Goal: Feedback & Contribution: Contribute content

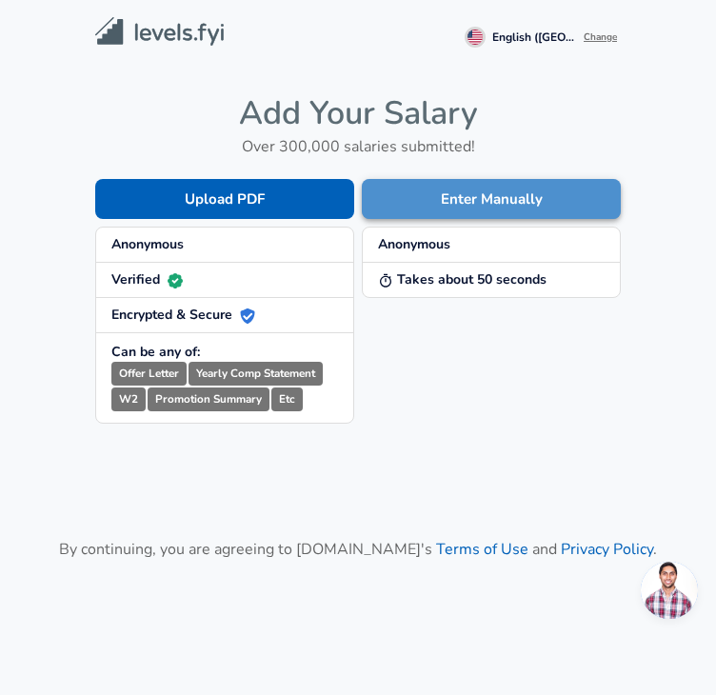
click at [436, 214] on button "Enter Manually" at bounding box center [491, 199] width 259 height 40
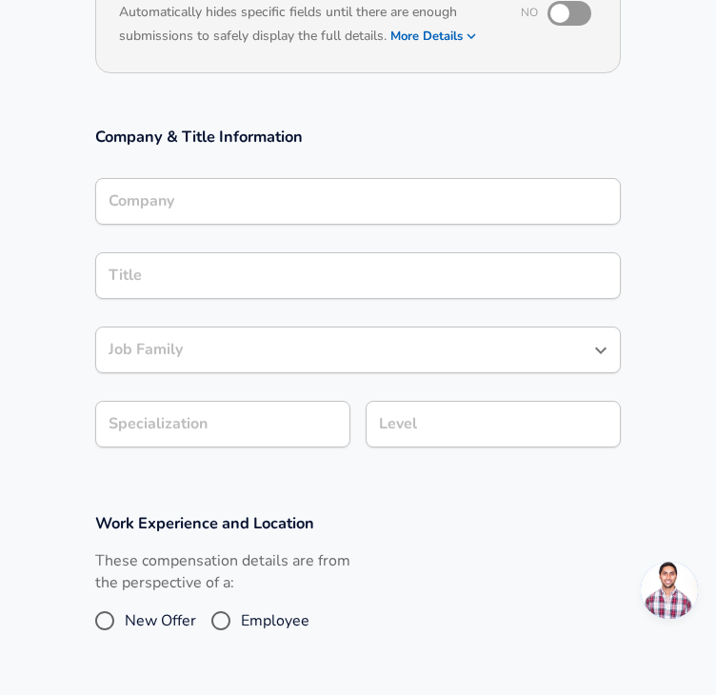
scroll to position [237, 0]
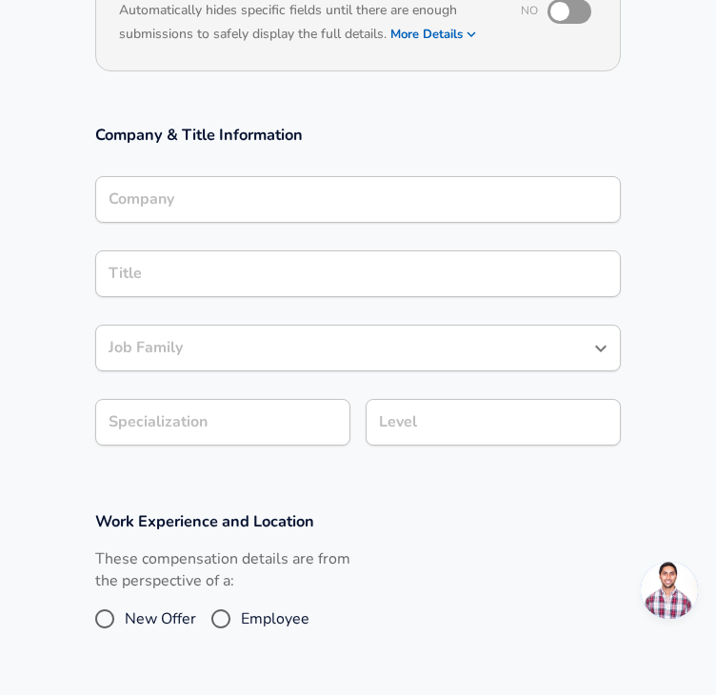
click at [301, 207] on div "Company" at bounding box center [358, 199] width 526 height 47
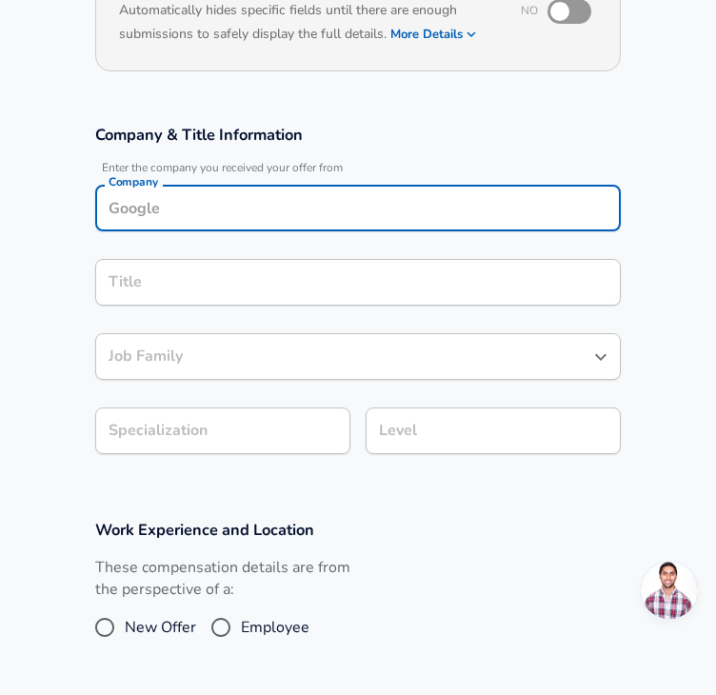
scroll to position [256, 0]
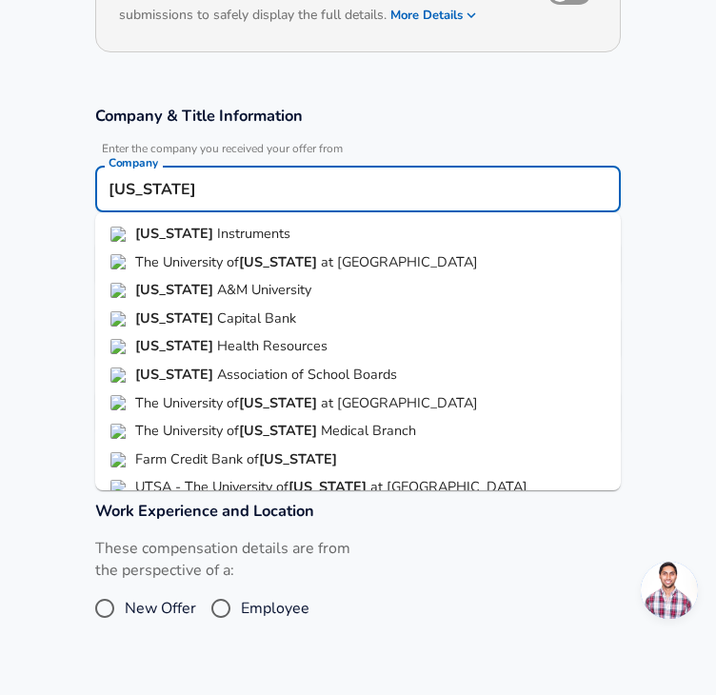
click at [284, 229] on li "[US_STATE] Instruments" at bounding box center [358, 234] width 526 height 29
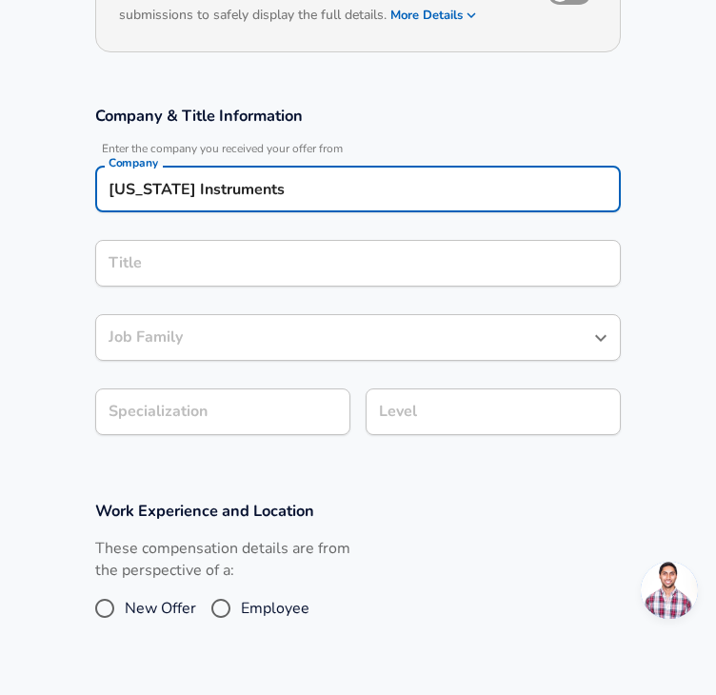
type input "[US_STATE] Instruments"
click at [248, 265] on input "Title" at bounding box center [358, 264] width 509 height 30
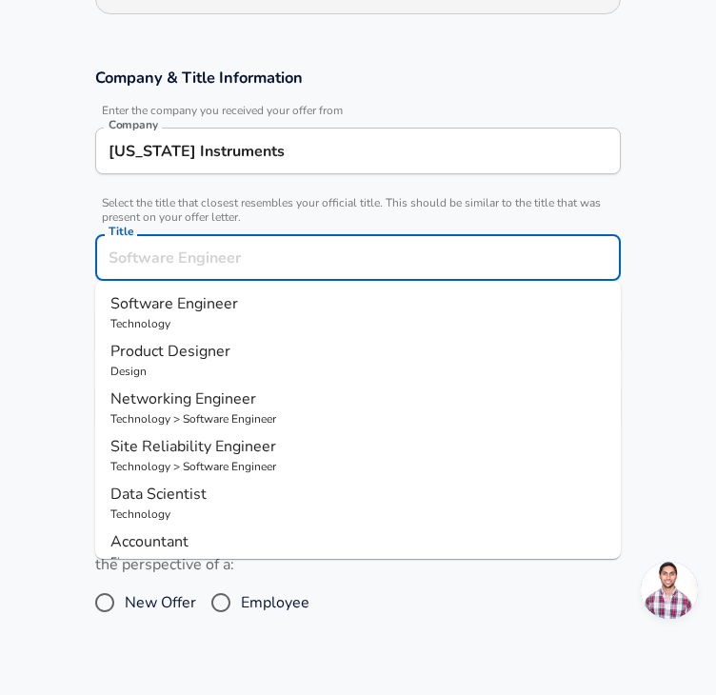
paste input "l"
type input "l"
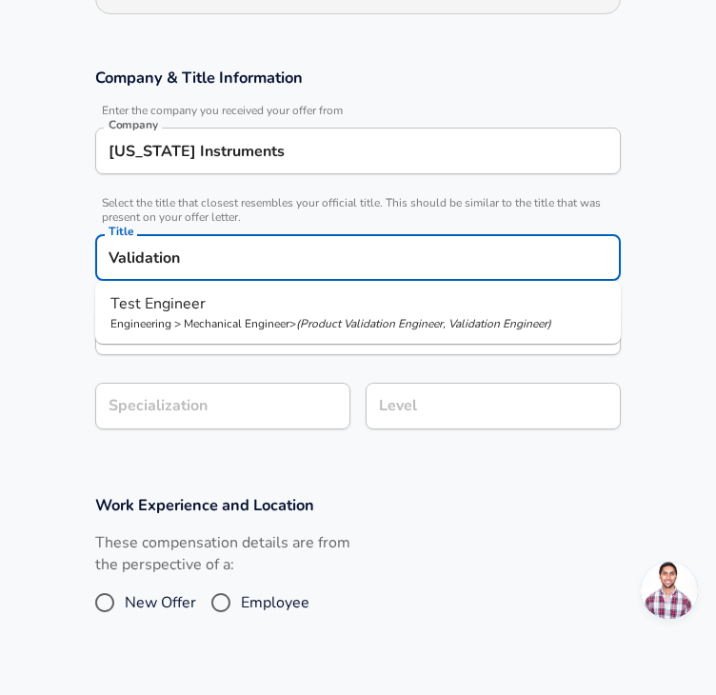
click at [293, 320] on p "Engineering > Mechanical Engineer > ( Product Validation Engineer, Validation E…" at bounding box center [357, 323] width 495 height 17
type input "Test Engineer"
type input "Manufacturing"
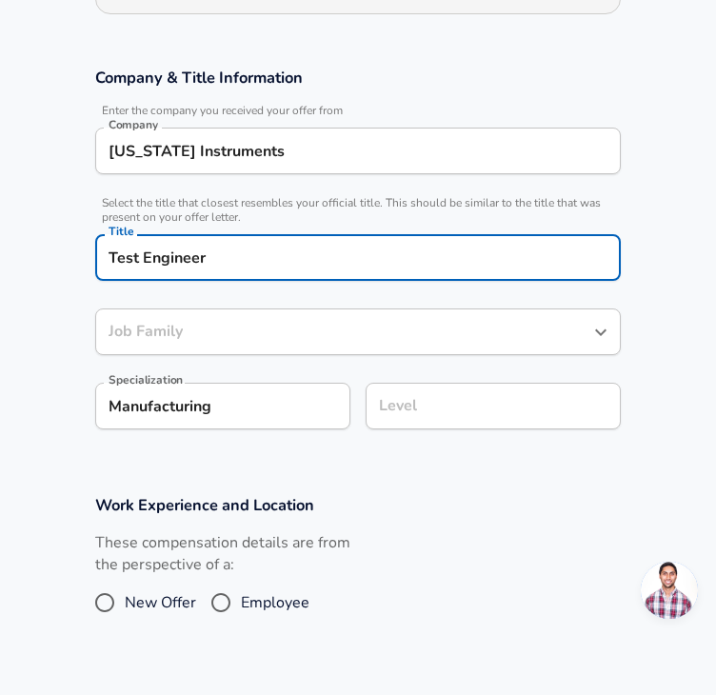
type input "Mechanical Engineer"
click at [292, 340] on div "Mechanical Engineer Job Family" at bounding box center [358, 332] width 526 height 47
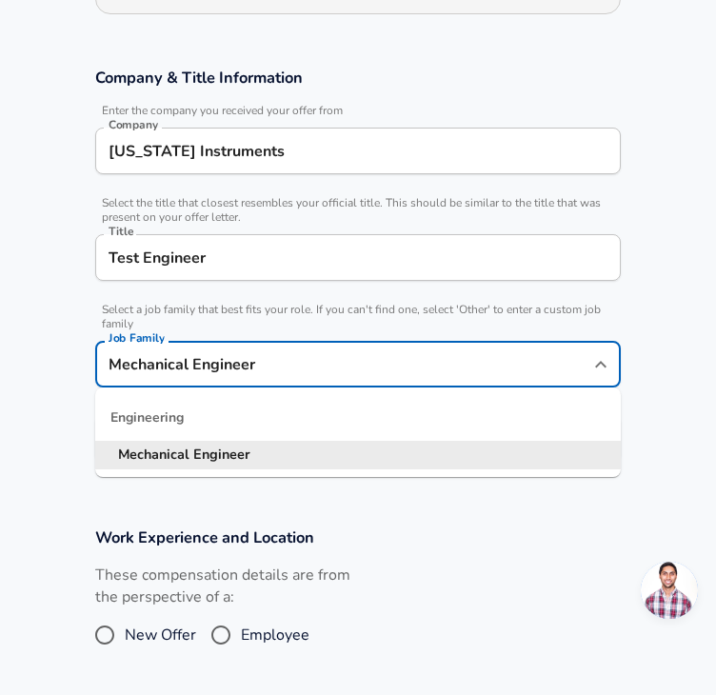
scroll to position [332, 0]
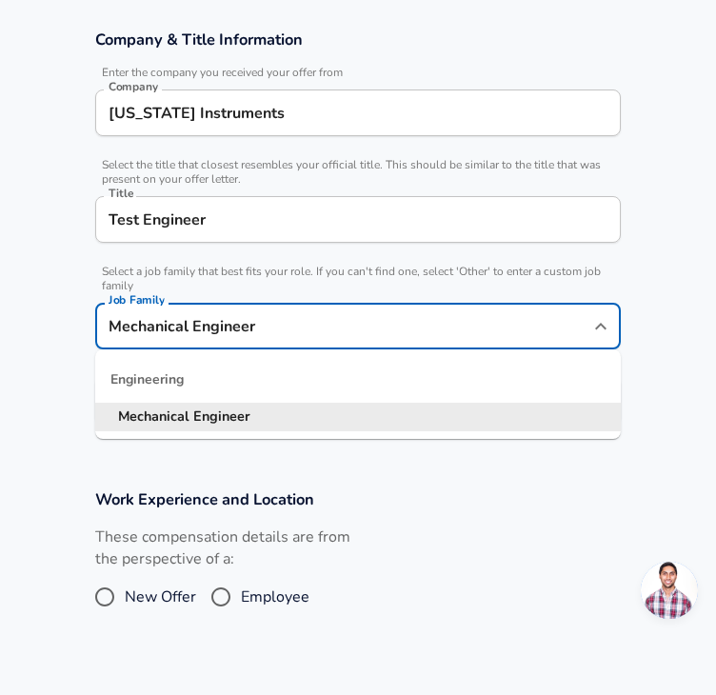
click at [257, 390] on div "Engineering" at bounding box center [358, 380] width 526 height 46
click at [267, 211] on input "Test Engineer" at bounding box center [358, 220] width 509 height 30
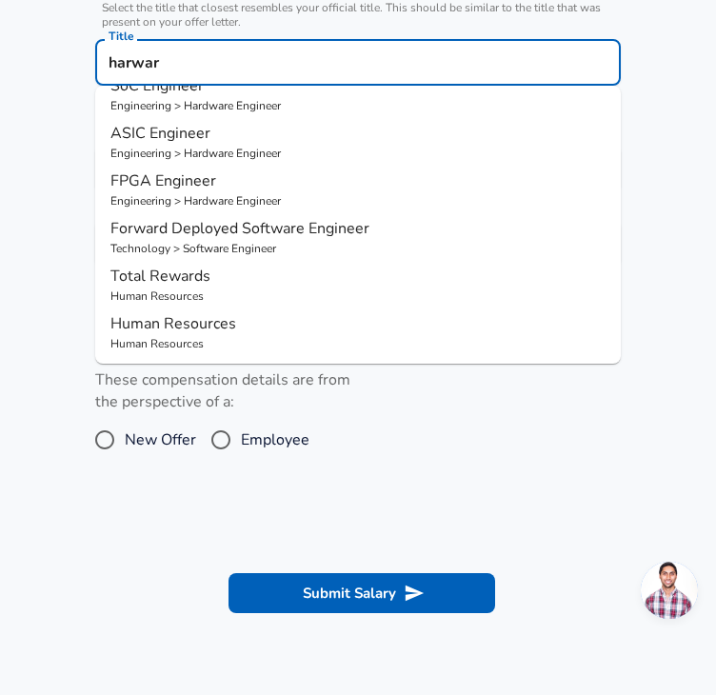
scroll to position [0, 0]
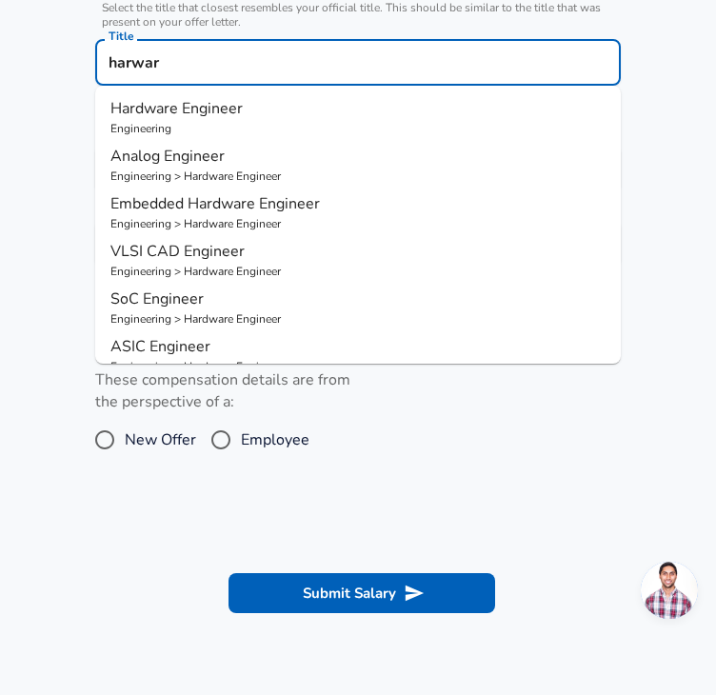
click at [244, 120] on p "Engineering" at bounding box center [357, 128] width 495 height 17
type input "Hardware Engineer"
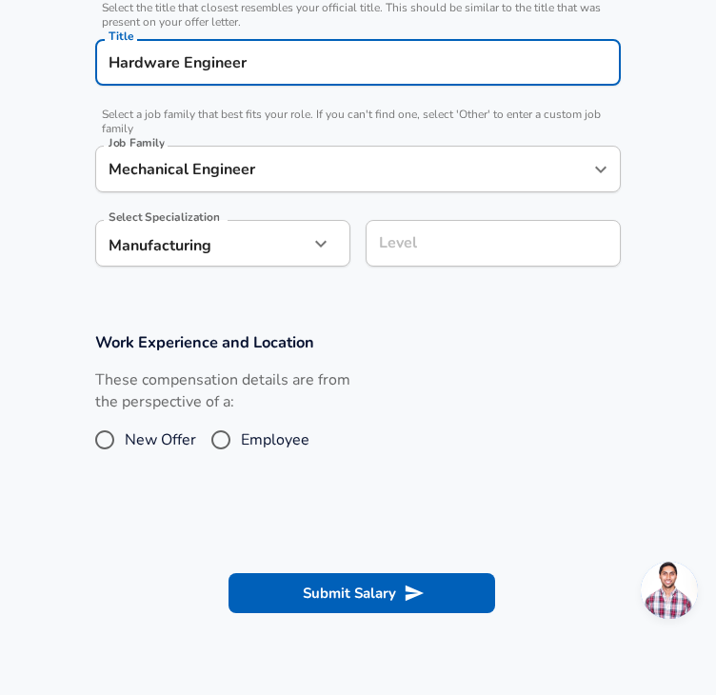
type input "Hardware Engineer"
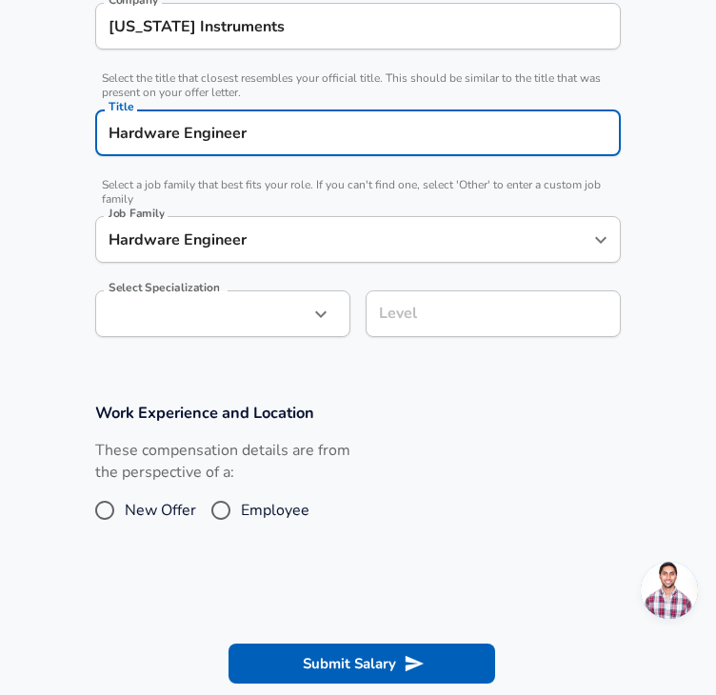
type input "Hardware Engineer"
click at [237, 249] on input "Hardware Engineer" at bounding box center [344, 240] width 480 height 30
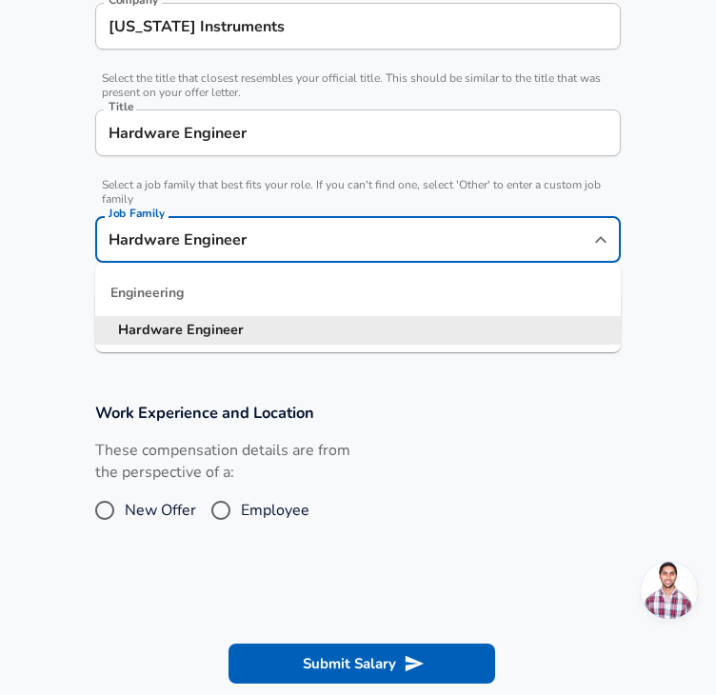
click at [301, 296] on div "Engineering" at bounding box center [358, 294] width 526 height 46
click at [346, 233] on input "Hardware Engineer" at bounding box center [344, 240] width 480 height 30
drag, startPoint x: 370, startPoint y: 243, endPoint x: 8, endPoint y: 256, distance: 362.2
click at [8, 256] on section "Company & Title Information Enter the company you received your offer from Comp…" at bounding box center [358, 150] width 716 height 460
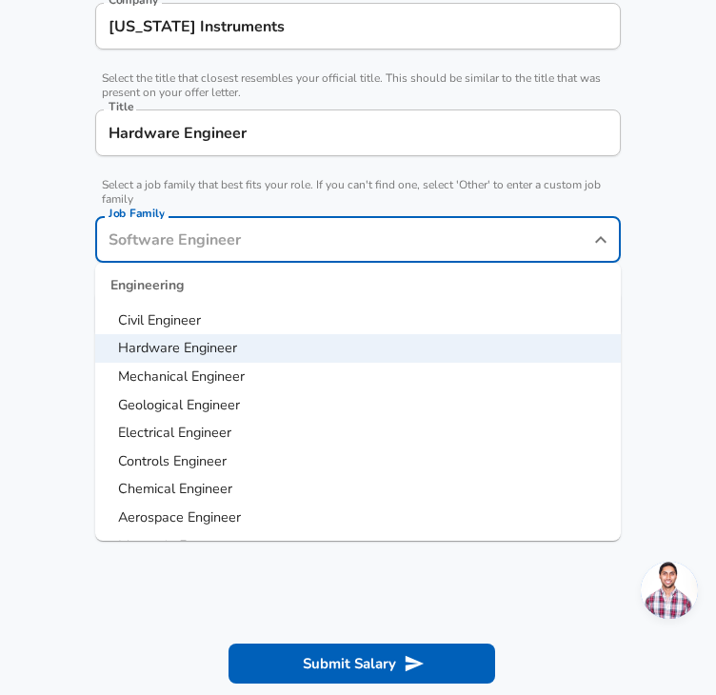
scroll to position [366, 0]
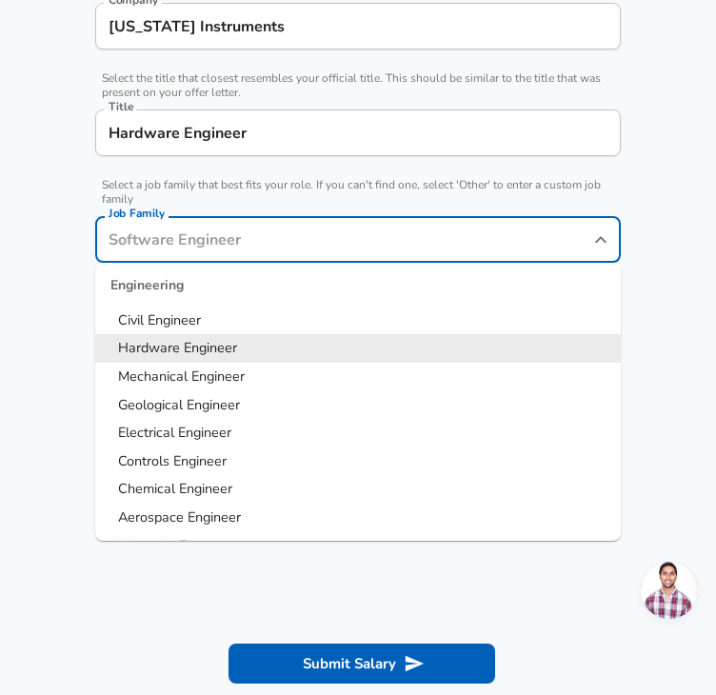
click at [251, 341] on li "Hardware Engineer" at bounding box center [358, 348] width 526 height 29
type input "Hardware Engineer"
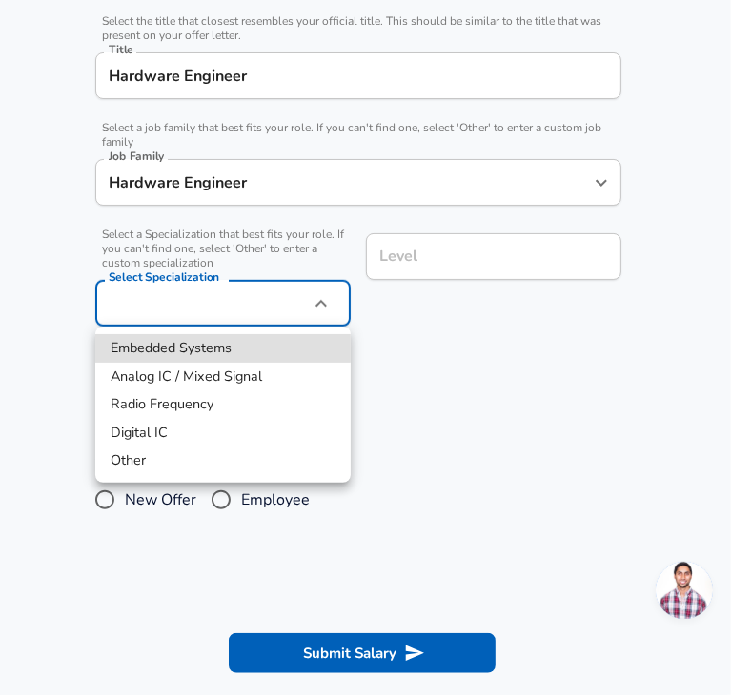
click at [493, 342] on div at bounding box center [365, 347] width 731 height 695
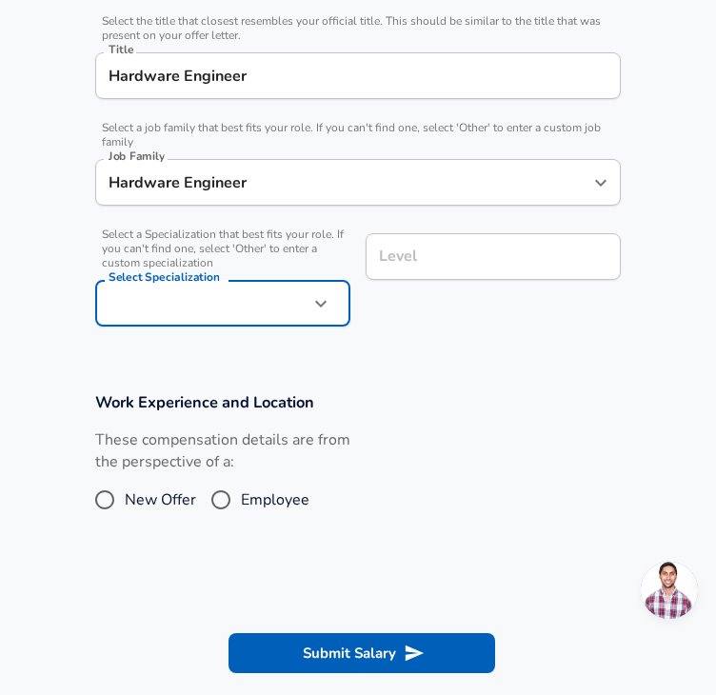
click at [469, 258] on input "Level" at bounding box center [493, 257] width 238 height 30
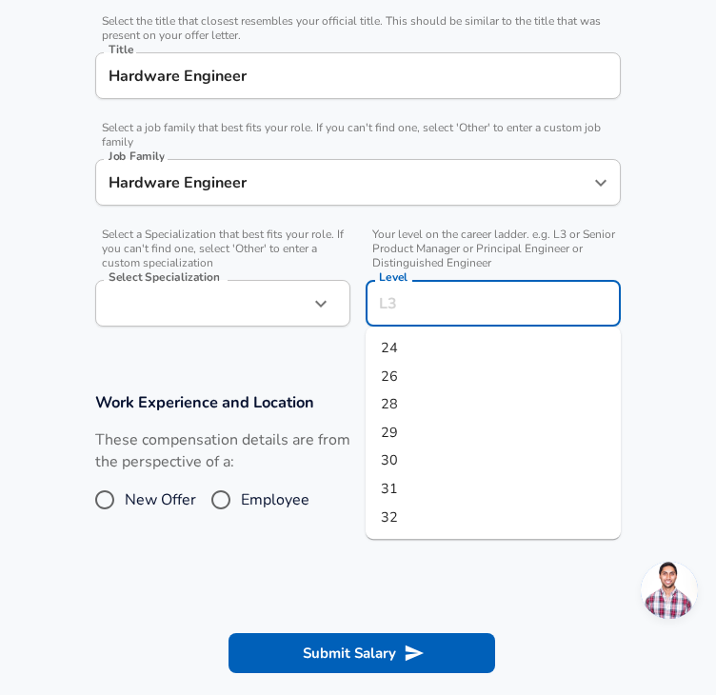
scroll to position [514, 0]
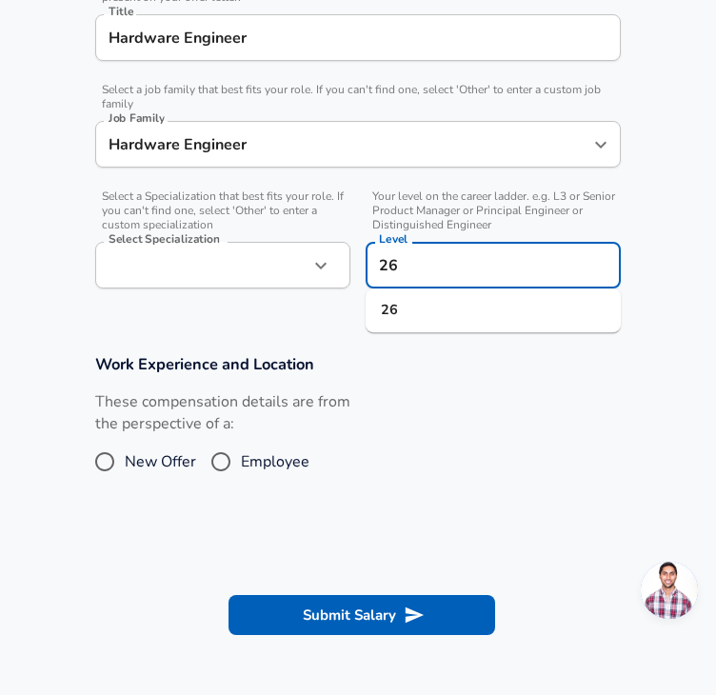
type input "26"
click at [133, 461] on span "New Offer" at bounding box center [160, 462] width 71 height 23
click at [125, 461] on input "New Offer" at bounding box center [105, 462] width 40 height 30
radio input "true"
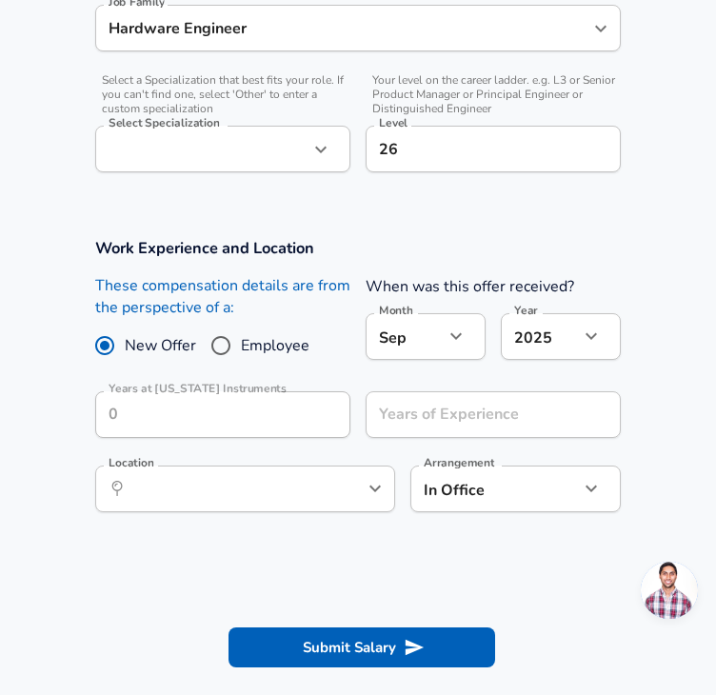
scroll to position [632, 0]
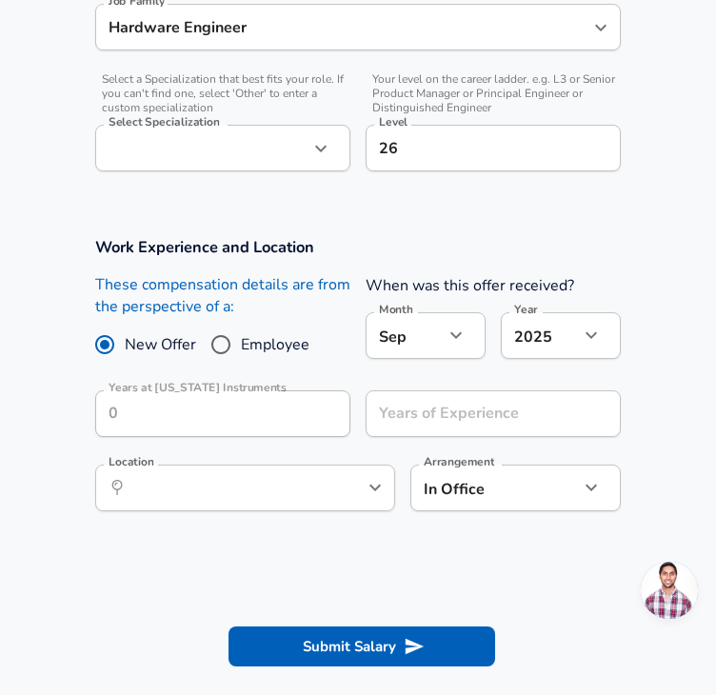
click at [225, 344] on input "Employee" at bounding box center [221, 345] width 40 height 30
radio input "true"
radio input "false"
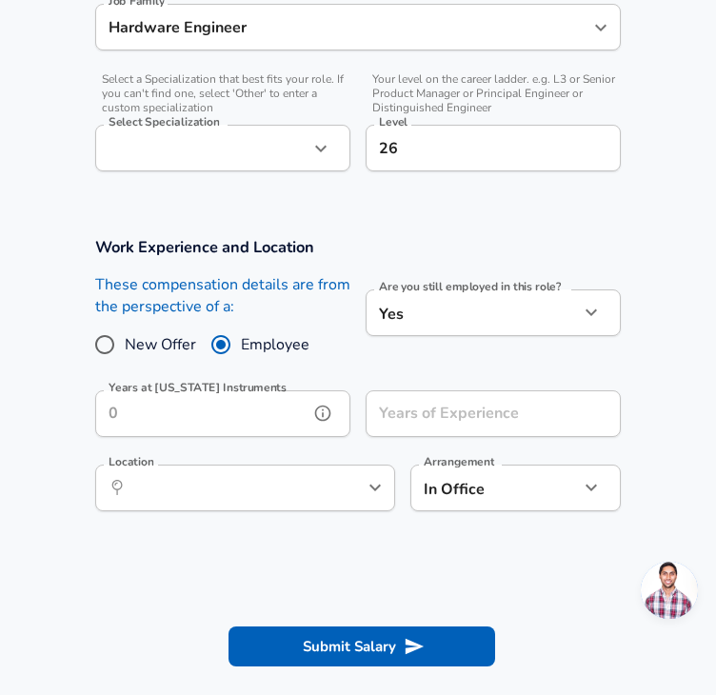
click at [259, 428] on input "Years at [US_STATE] Instruments" at bounding box center [201, 414] width 213 height 47
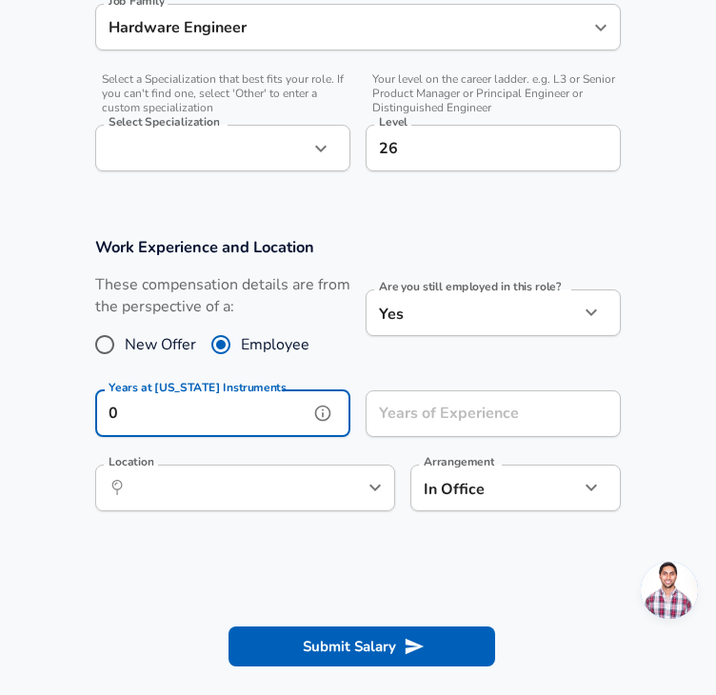
click at [347, 496] on icon "help" at bounding box center [343, 487] width 19 height 19
type input "0"
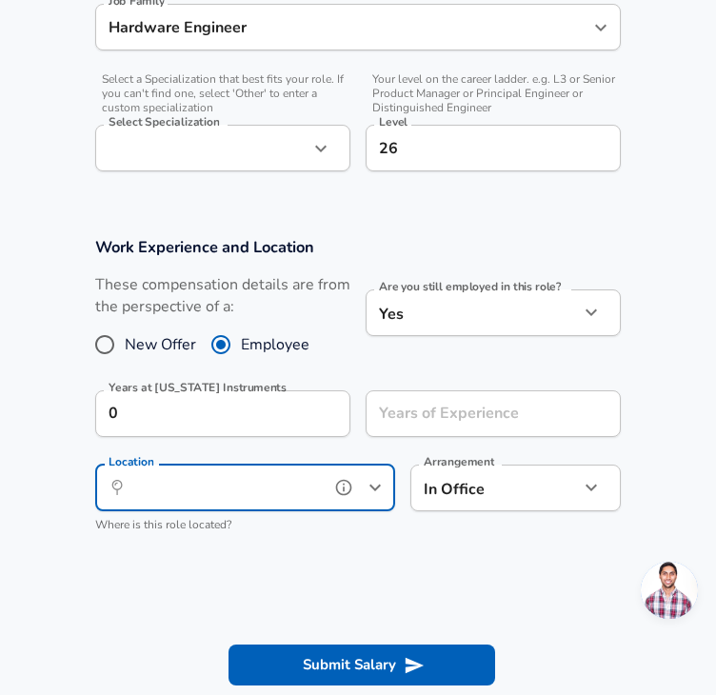
click at [372, 494] on icon "Open" at bounding box center [375, 487] width 23 height 23
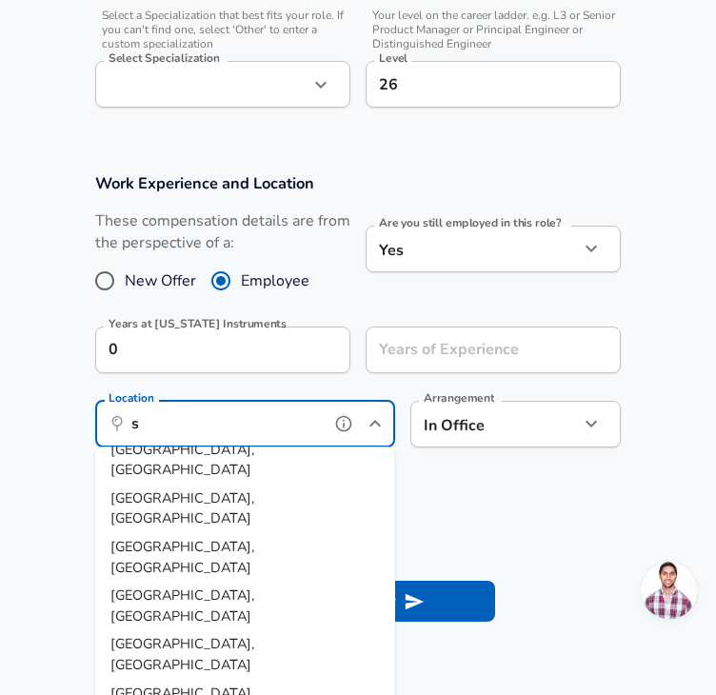
scroll to position [0, 0]
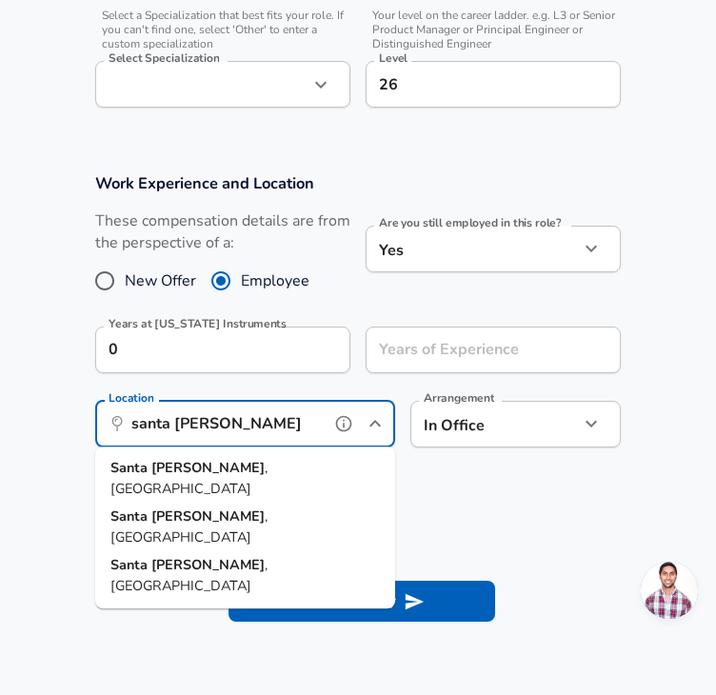
click at [216, 473] on li "[GEOGRAPHIC_DATA] , [GEOGRAPHIC_DATA]" at bounding box center [245, 478] width 300 height 49
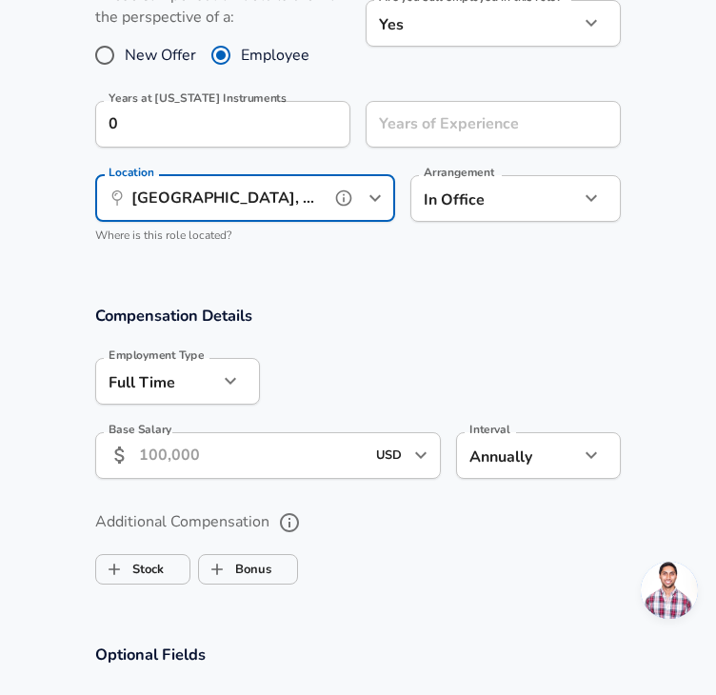
scroll to position [924, 0]
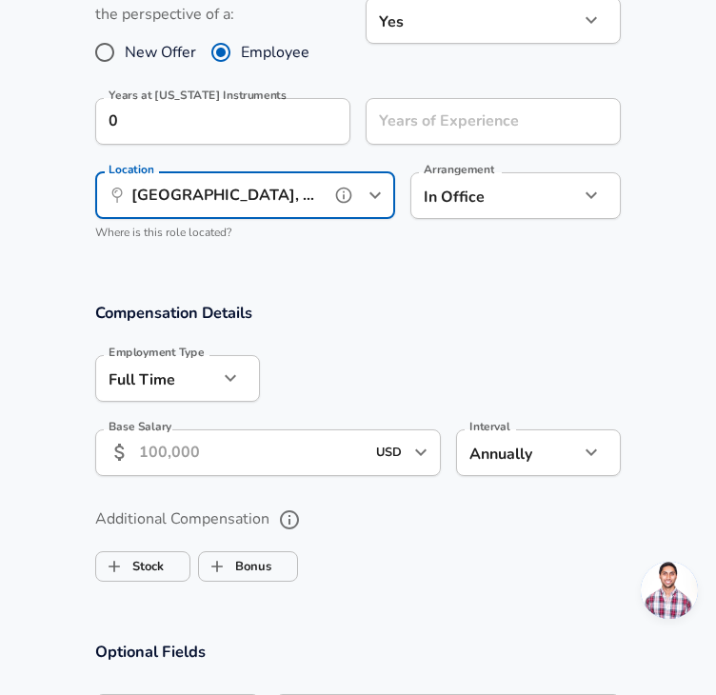
type input "[GEOGRAPHIC_DATA], [GEOGRAPHIC_DATA]"
click at [301, 441] on input "Base Salary" at bounding box center [252, 453] width 226 height 47
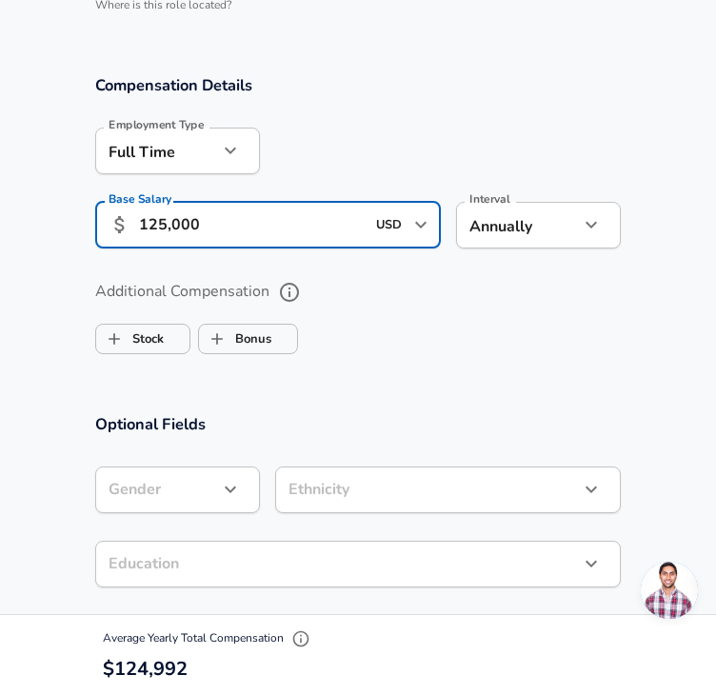
scroll to position [1277, 0]
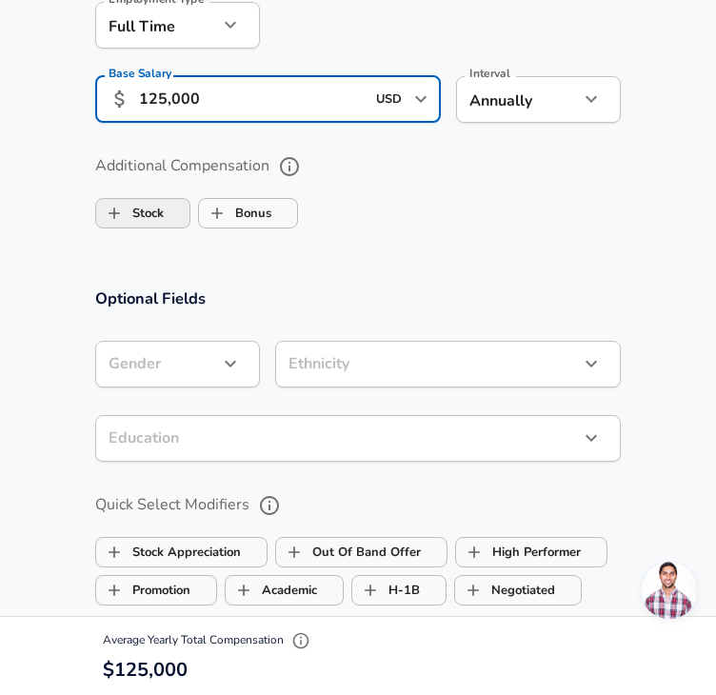
type input "125,000"
click at [153, 217] on label "Stock" at bounding box center [130, 213] width 68 height 36
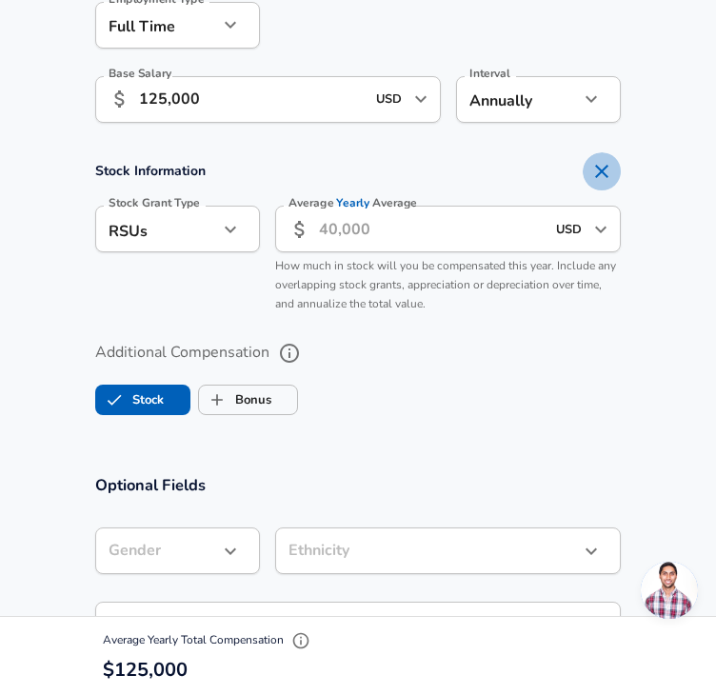
click at [600, 169] on icon "Remove Section" at bounding box center [601, 171] width 13 height 13
checkbox input "false"
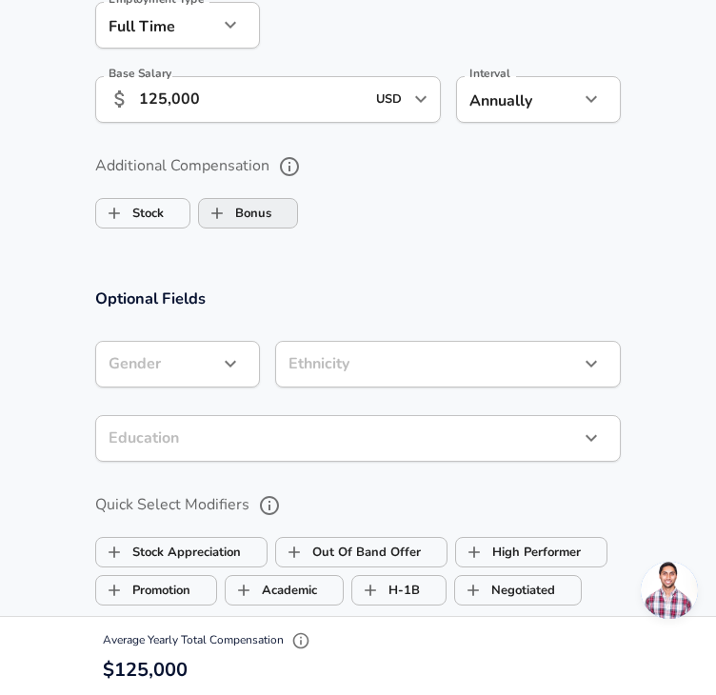
click at [247, 211] on label "Bonus" at bounding box center [235, 213] width 72 height 36
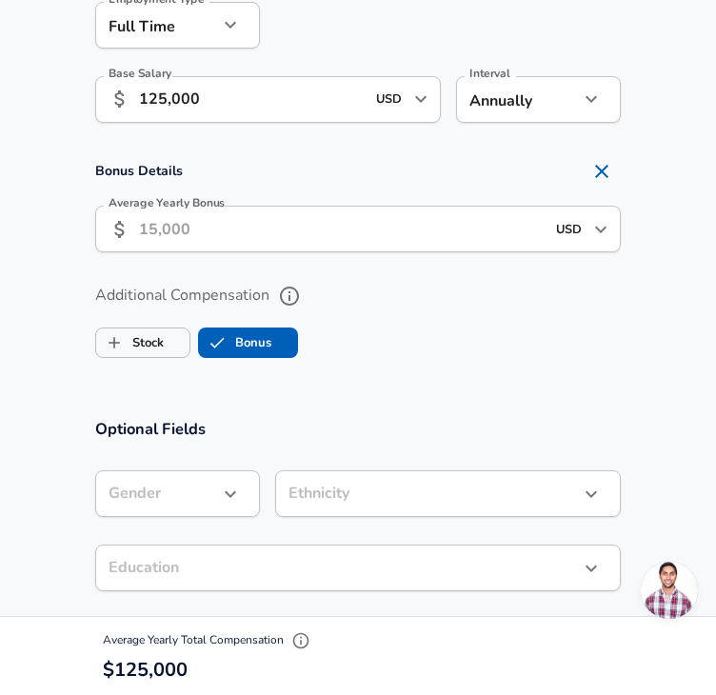
click at [600, 170] on icon "Remove Section" at bounding box center [602, 171] width 23 height 23
checkbox input "false"
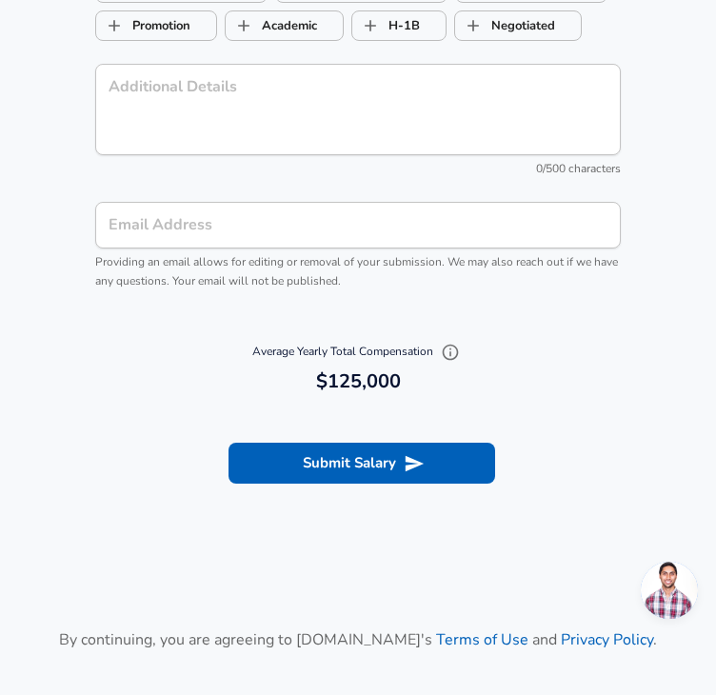
scroll to position [1843, 0]
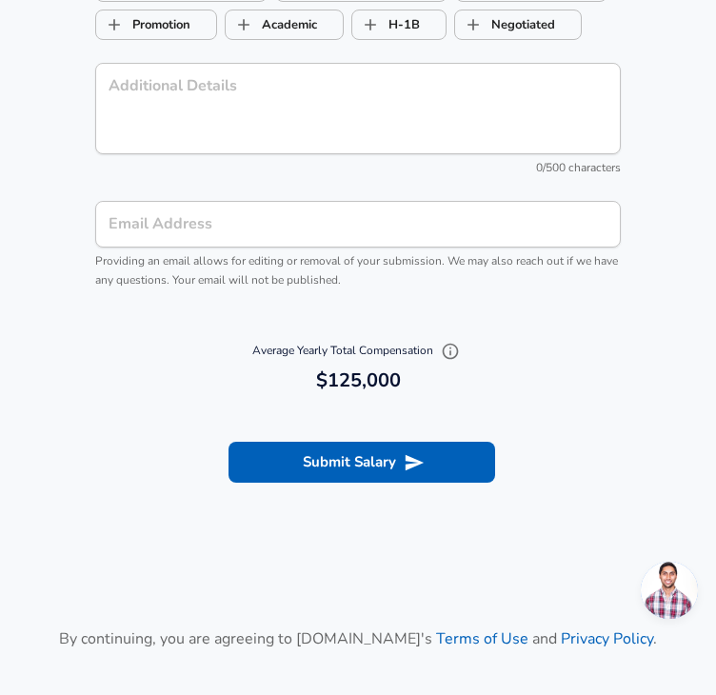
click at [369, 489] on section "Submit Salary" at bounding box center [358, 459] width 716 height 107
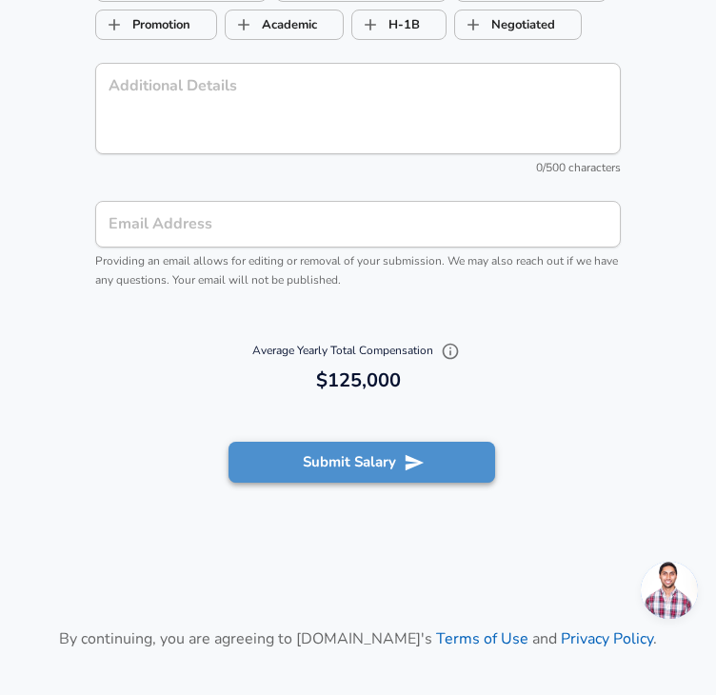
click at [369, 471] on button "Submit Salary" at bounding box center [362, 462] width 267 height 40
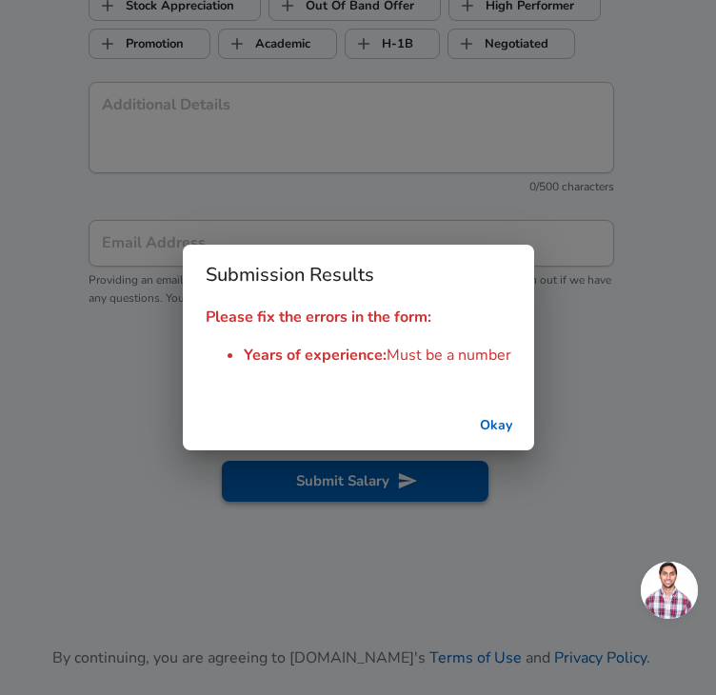
scroll to position [1862, 0]
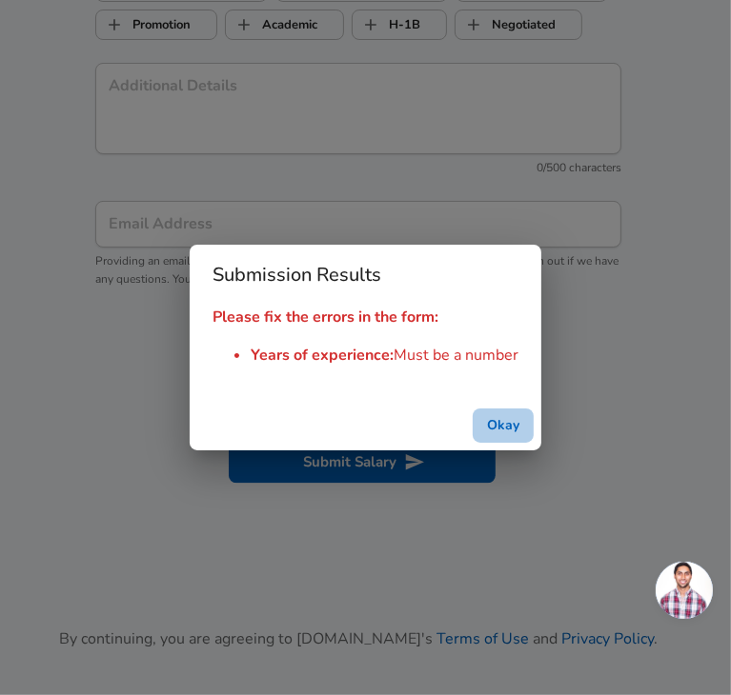
click at [500, 415] on button "Okay" at bounding box center [502, 426] width 61 height 35
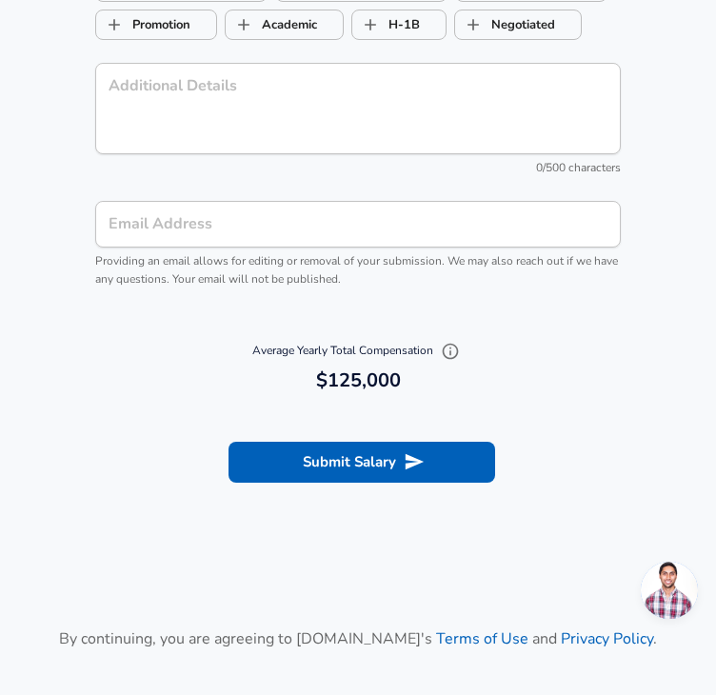
scroll to position [1311, 0]
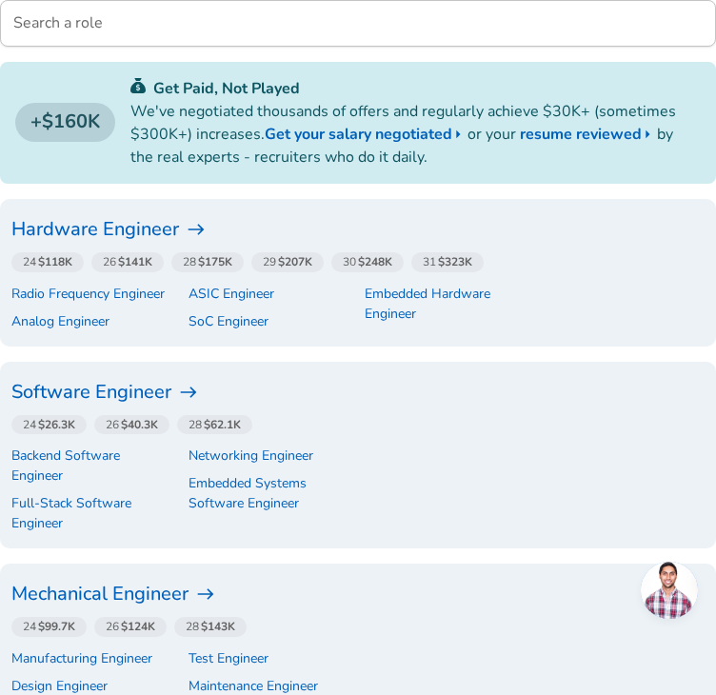
scroll to position [427, 0]
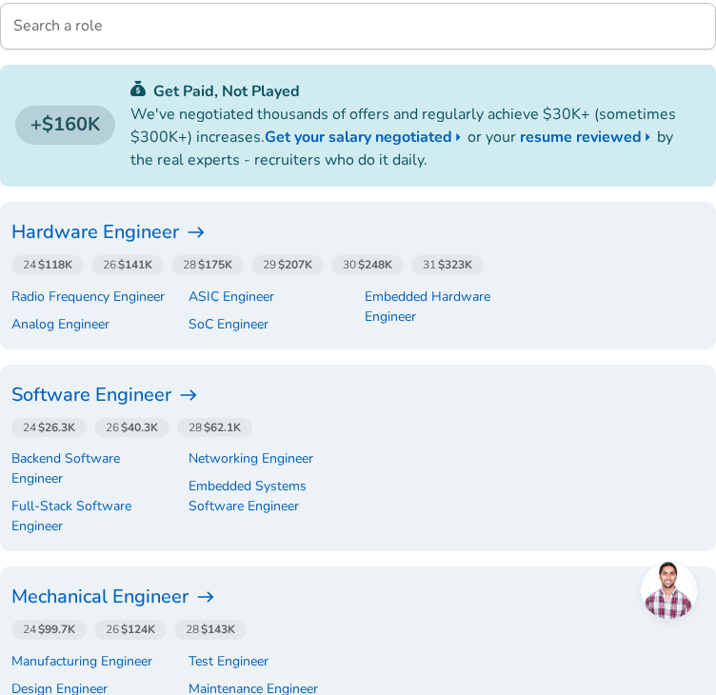
click at [175, 217] on h6 "Hardware Engineer" at bounding box center [357, 232] width 693 height 30
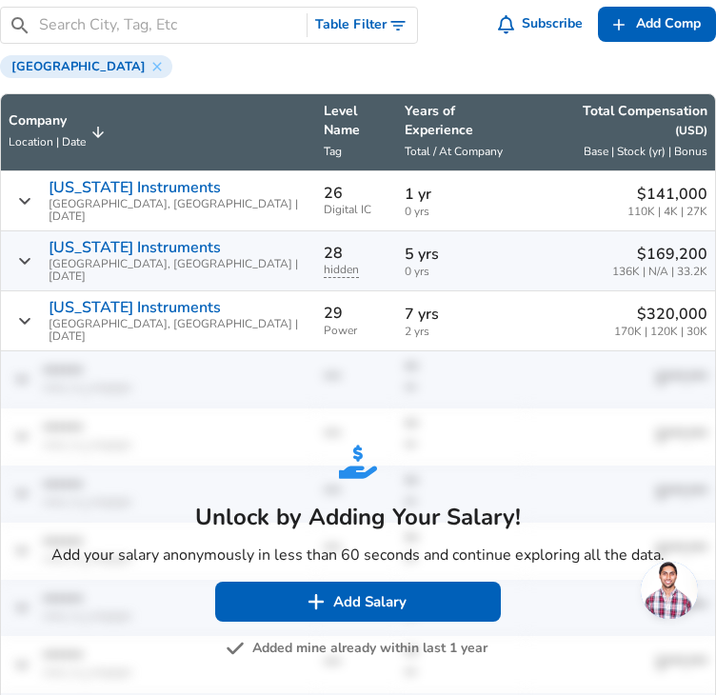
scroll to position [1333, 0]
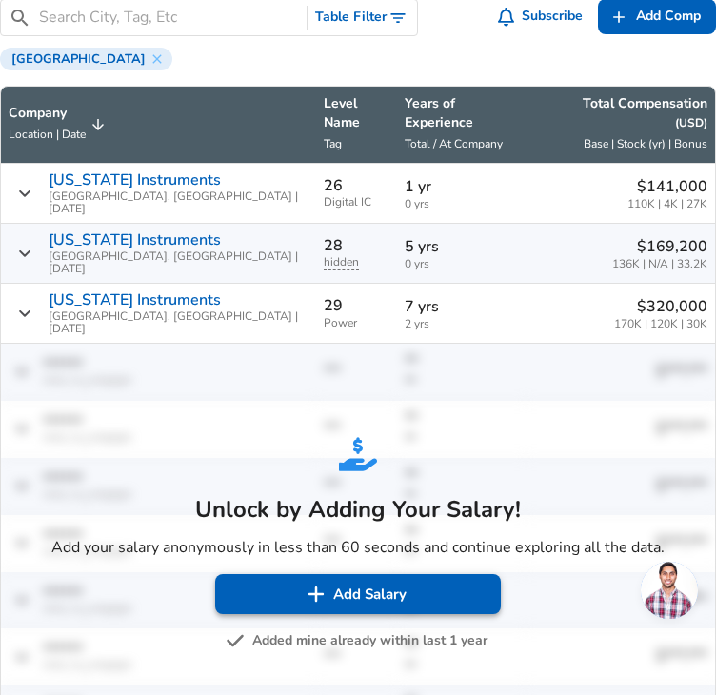
click at [263, 574] on button "Add Salary" at bounding box center [358, 594] width 286 height 40
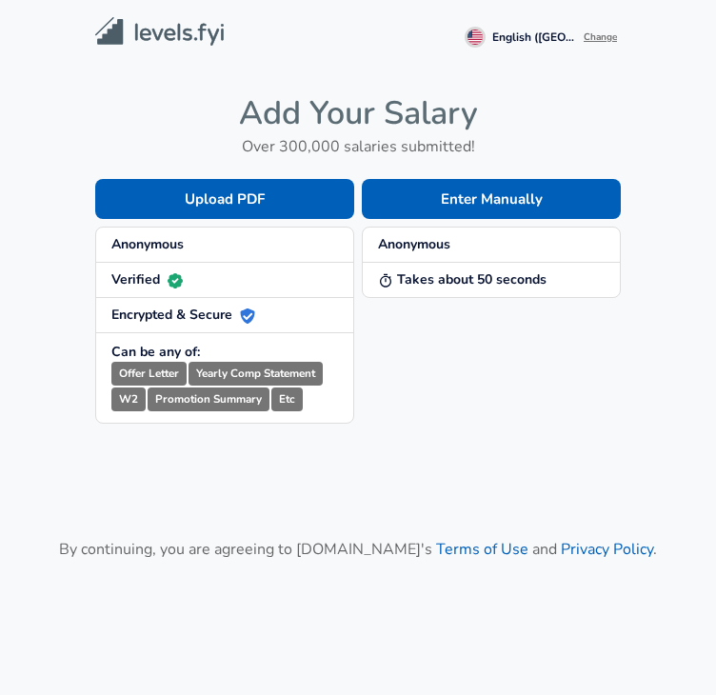
scroll to position [120, 0]
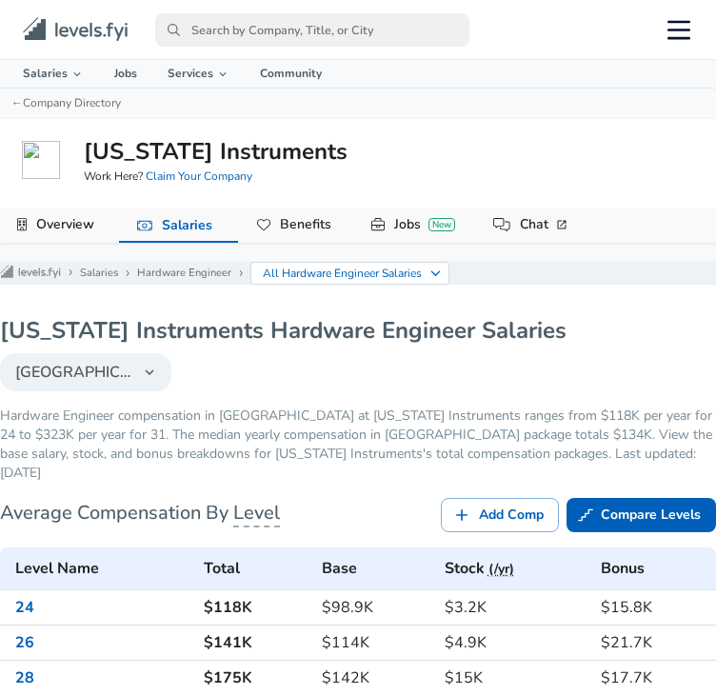
scroll to position [389, 0]
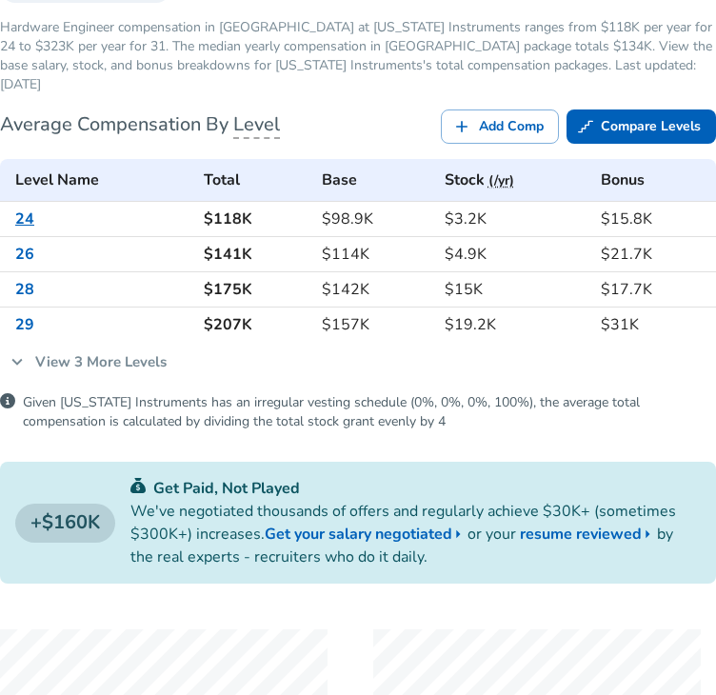
click at [34, 209] on link "24" at bounding box center [24, 219] width 19 height 21
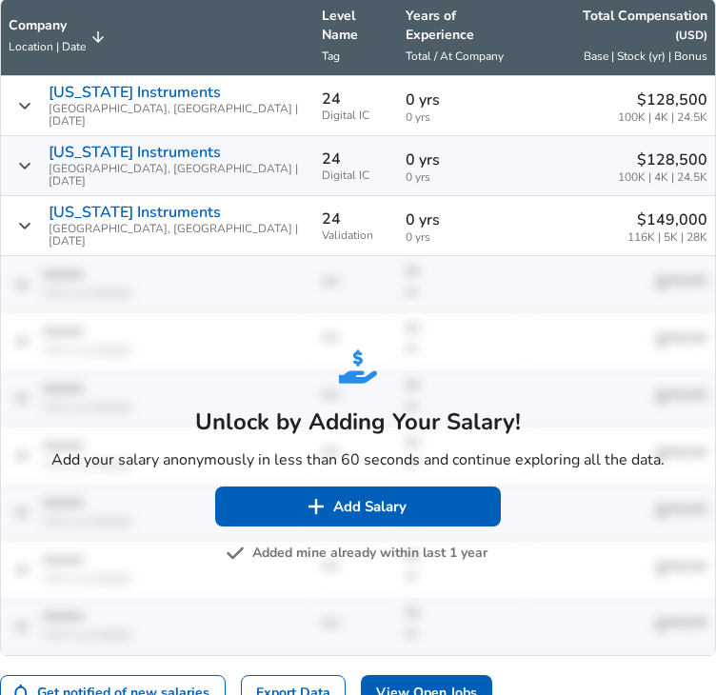
scroll to position [1287, 0]
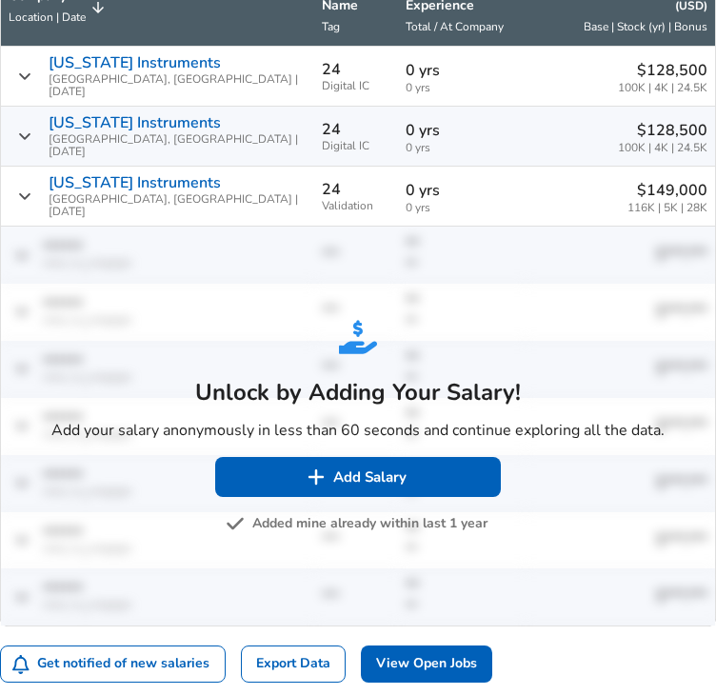
click at [347, 512] on button "Added mine already within last 1 year" at bounding box center [359, 524] width 258 height 24
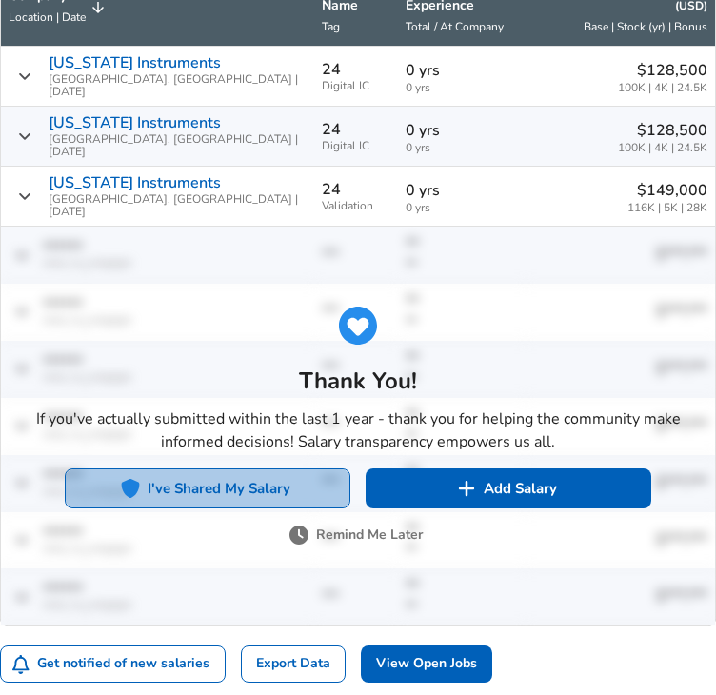
click at [222, 469] on button "I've Shared My Salary" at bounding box center [208, 489] width 286 height 40
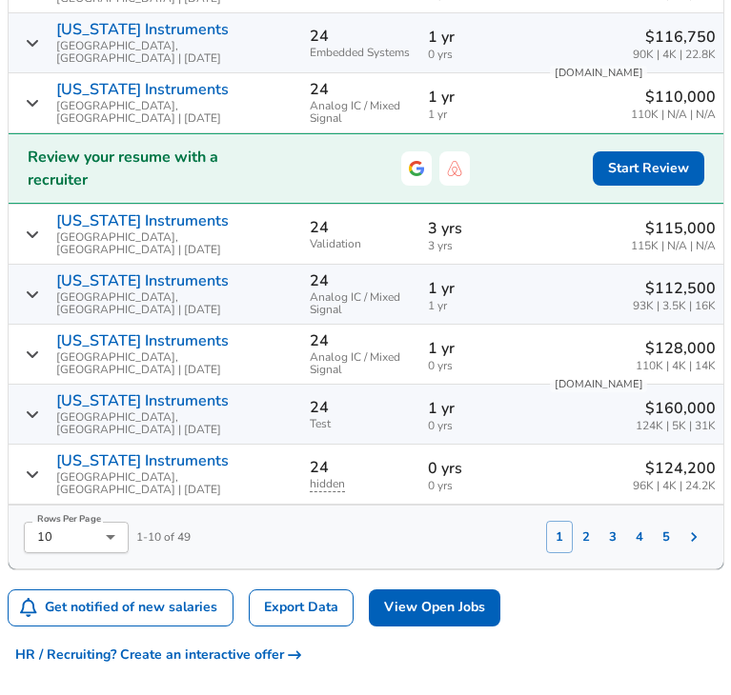
scroll to position [1499, 0]
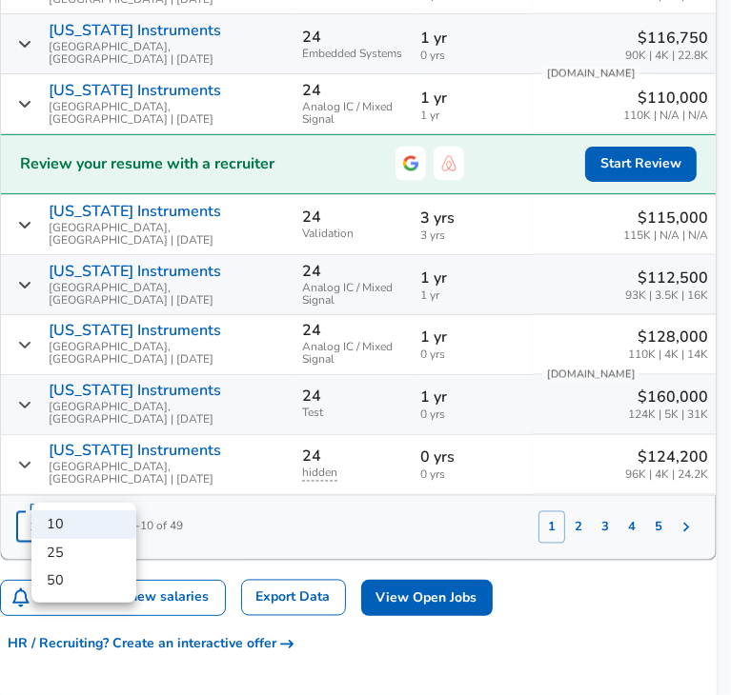
click at [86, 577] on li "50" at bounding box center [83, 581] width 105 height 29
type input "50"
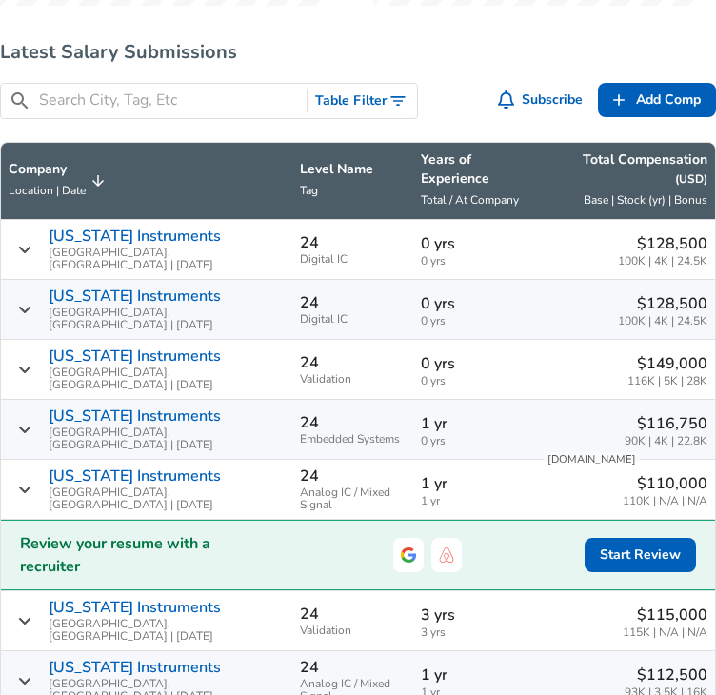
scroll to position [1111, 0]
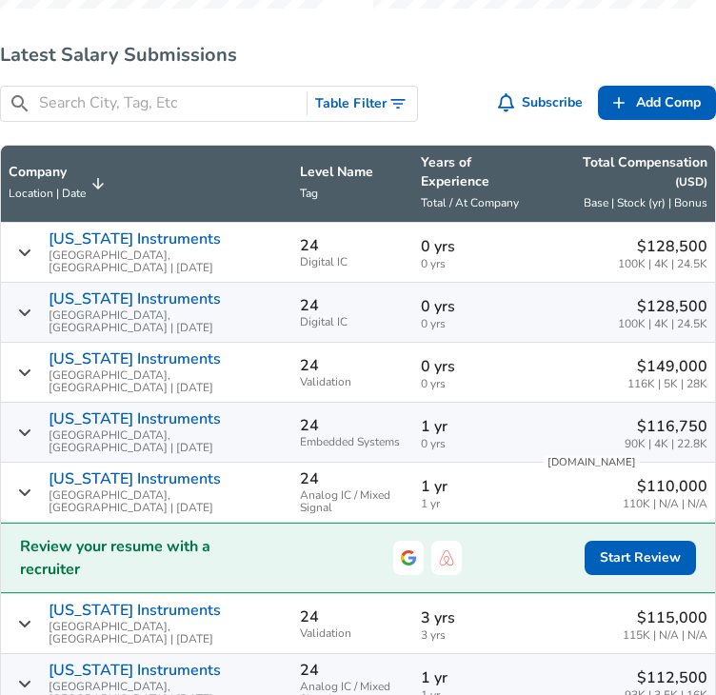
click at [104, 190] on icon "Salary Submissions" at bounding box center [97, 183] width 11 height 11
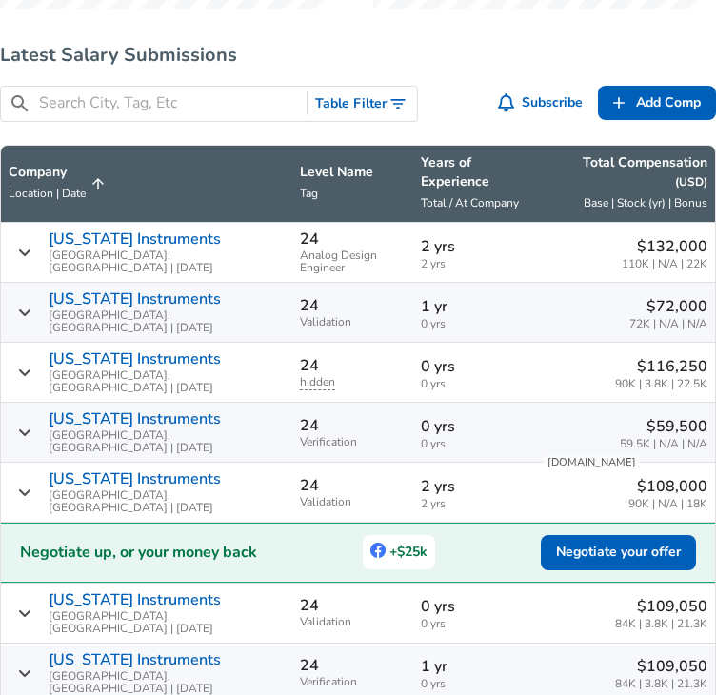
click at [107, 191] on icon "Salary Submissions" at bounding box center [98, 183] width 17 height 17
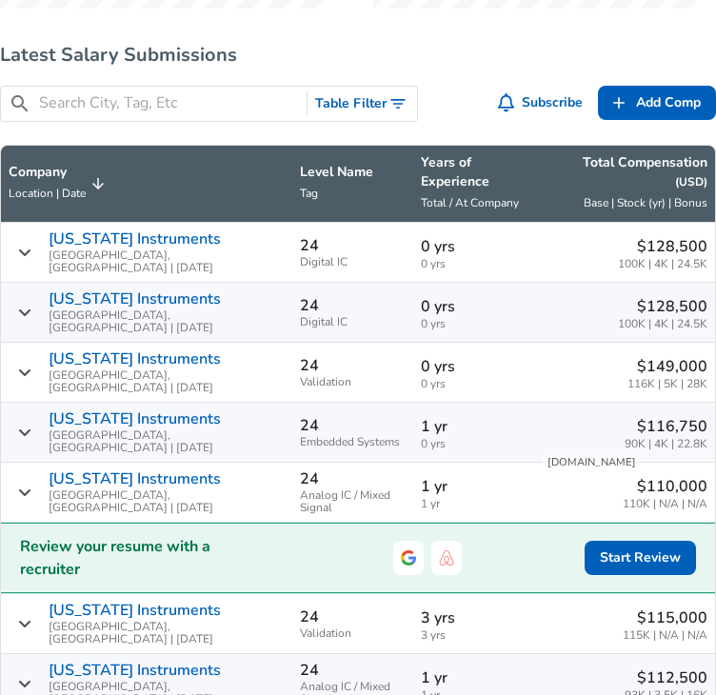
click at [132, 115] on input "Search City, Tag, Etc" at bounding box center [169, 103] width 260 height 24
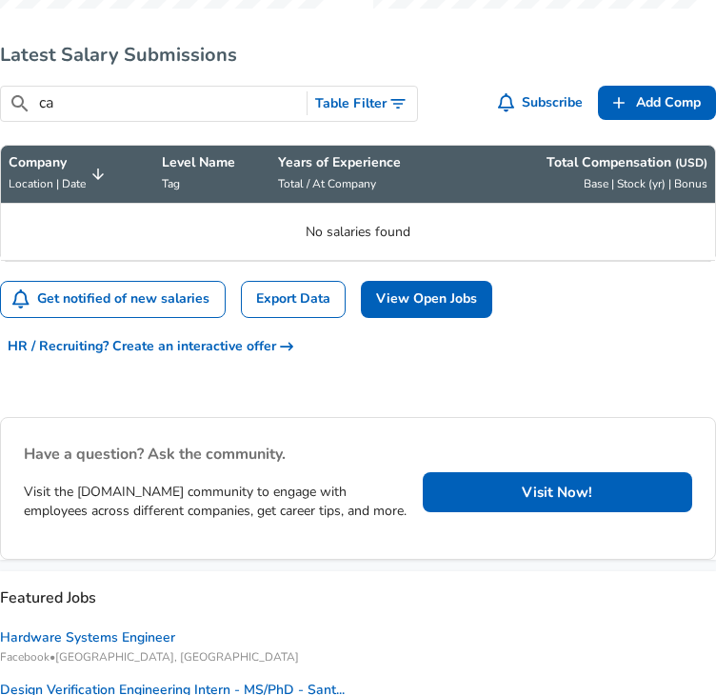
type input "c"
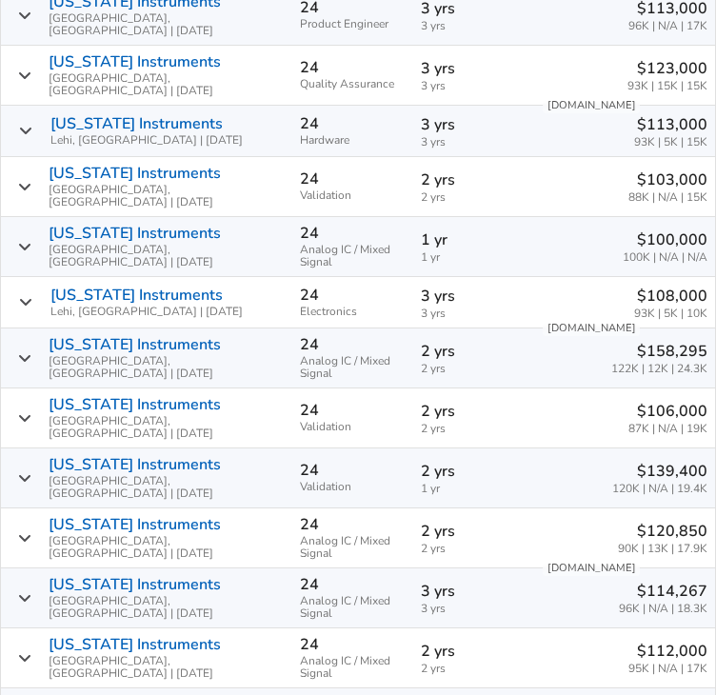
scroll to position [2012, 0]
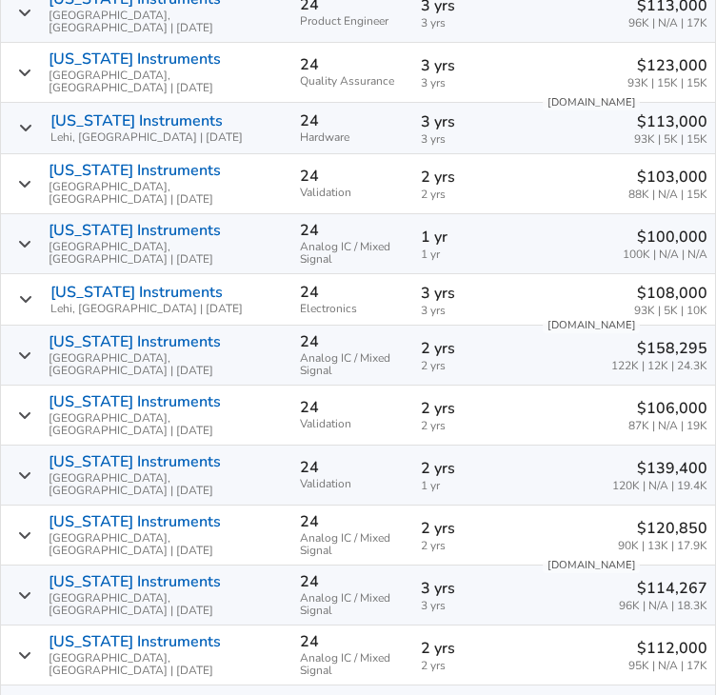
click at [31, 348] on icon "Salary Submissions" at bounding box center [24, 355] width 13 height 15
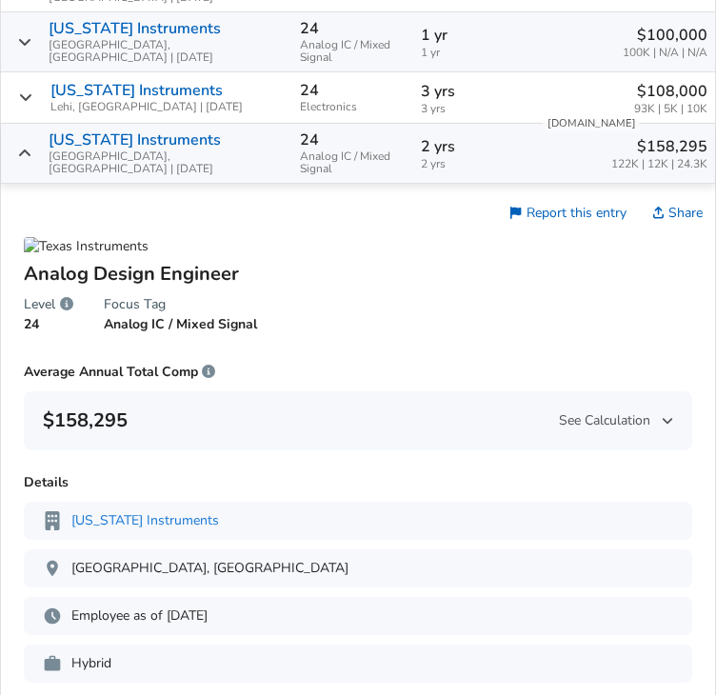
scroll to position [2215, 0]
click at [44, 130] on div "[US_STATE] Instruments [GEOGRAPHIC_DATA], [GEOGRAPHIC_DATA] | [DATE]" at bounding box center [147, 152] width 276 height 44
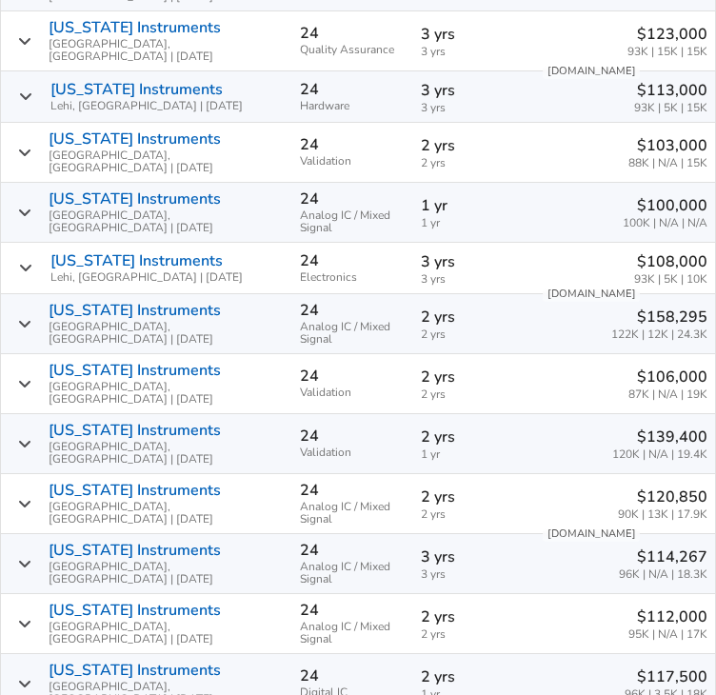
scroll to position [2031, 0]
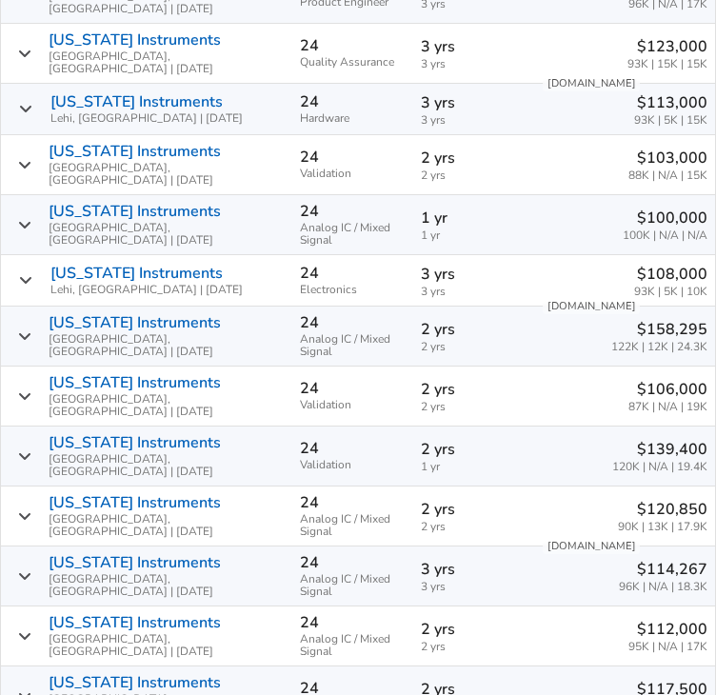
click at [300, 333] on span "Analog IC / Mixed Signal" at bounding box center [353, 345] width 106 height 25
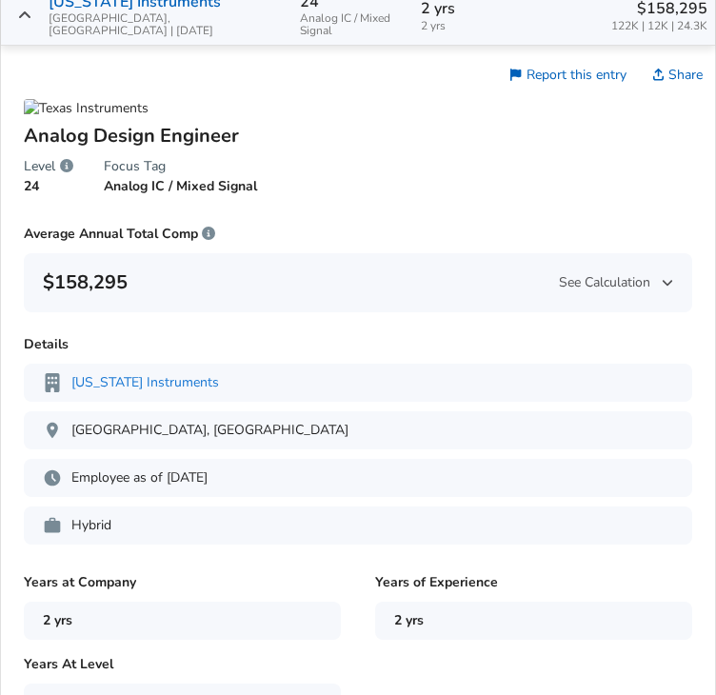
scroll to position [2355, 0]
